Goal: Information Seeking & Learning: Learn about a topic

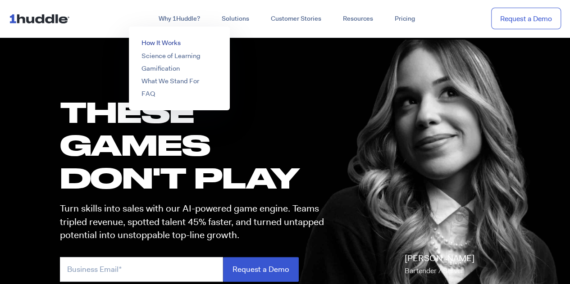
click at [165, 45] on link "How It Works" at bounding box center [160, 42] width 39 height 9
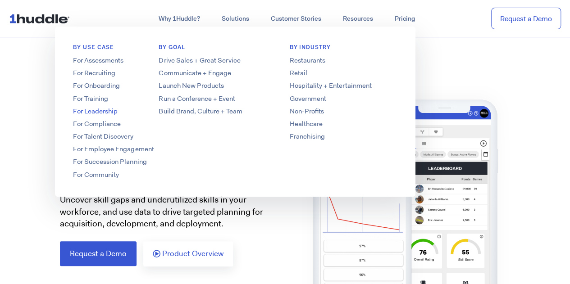
click at [101, 111] on link "For Leadership" at bounding box center [127, 111] width 144 height 9
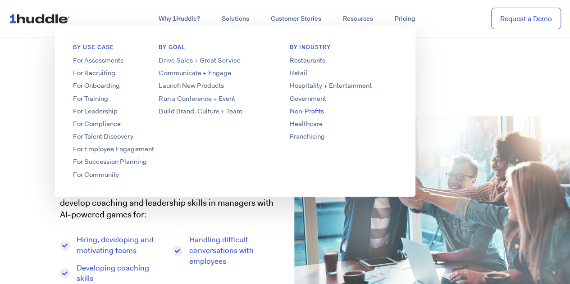
click at [304, 109] on link "Non-Profits" at bounding box center [343, 111] width 144 height 9
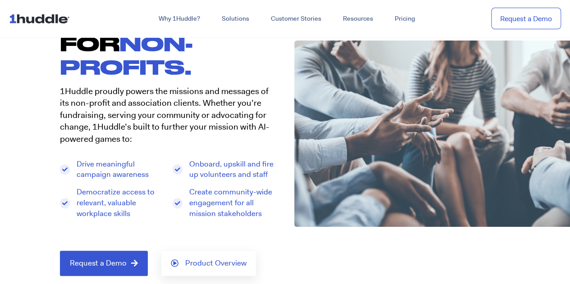
scroll to position [20, 0]
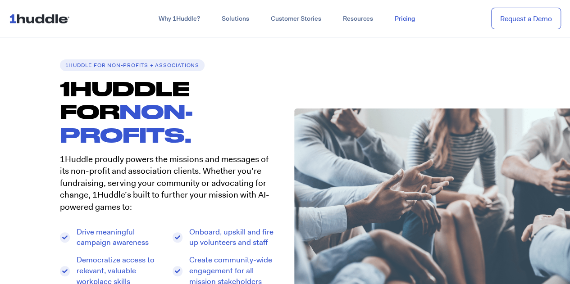
click at [403, 20] on link "Pricing" at bounding box center [405, 19] width 42 height 16
